Goal: Check status: Check status

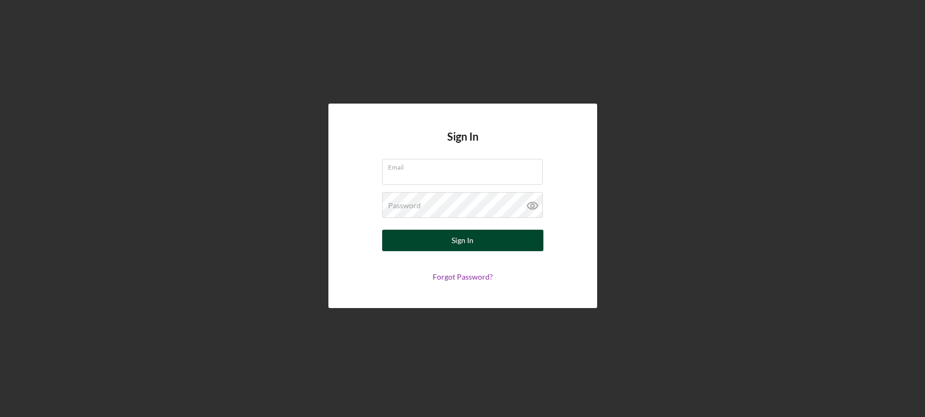
type input "[EMAIL_ADDRESS][DOMAIN_NAME]"
click at [406, 251] on form "Email [EMAIL_ADDRESS][DOMAIN_NAME] Password Sign In Forgot Password?" at bounding box center [462, 220] width 215 height 122
click at [443, 242] on button "Sign In" at bounding box center [462, 240] width 161 height 21
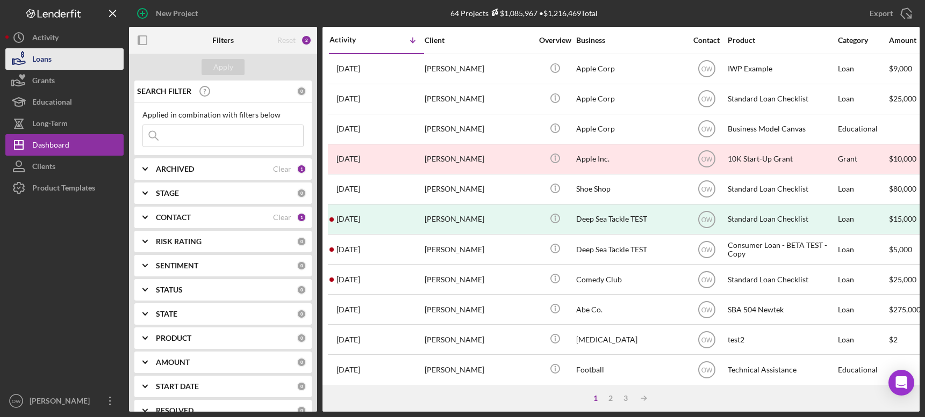
click at [51, 54] on div "Loans" at bounding box center [41, 60] width 19 height 24
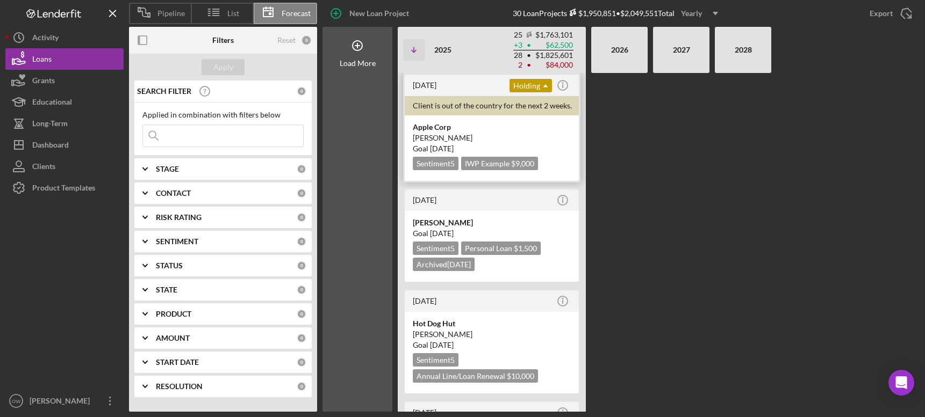
click at [501, 138] on div "[PERSON_NAME]" at bounding box center [492, 138] width 158 height 11
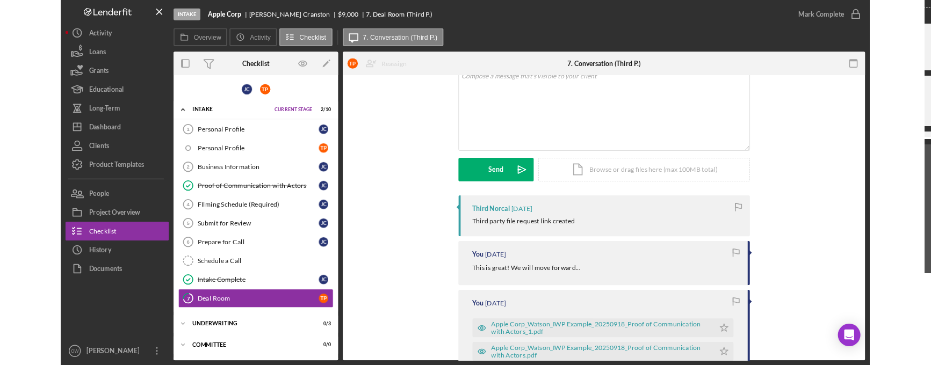
scroll to position [150, 0]
